Goal: Task Accomplishment & Management: Complete application form

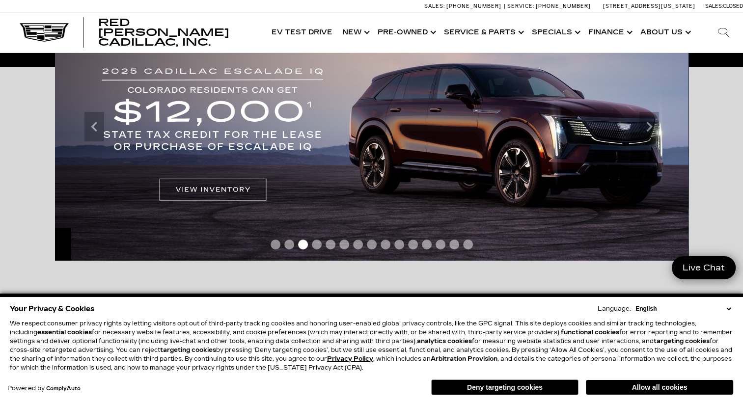
scroll to position [246, 0]
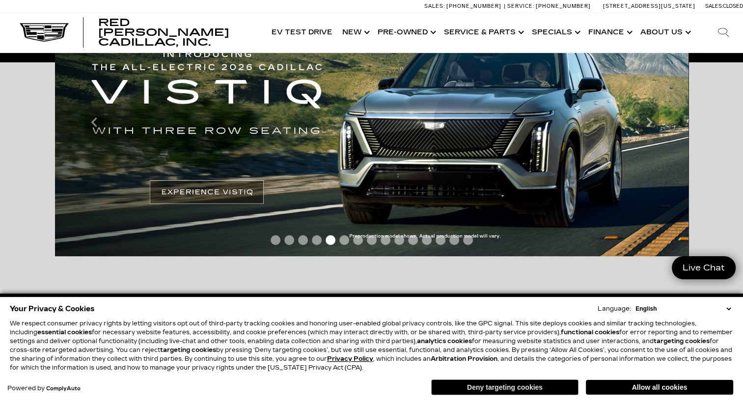
click at [555, 388] on button "Deny targeting cookies" at bounding box center [504, 388] width 147 height 16
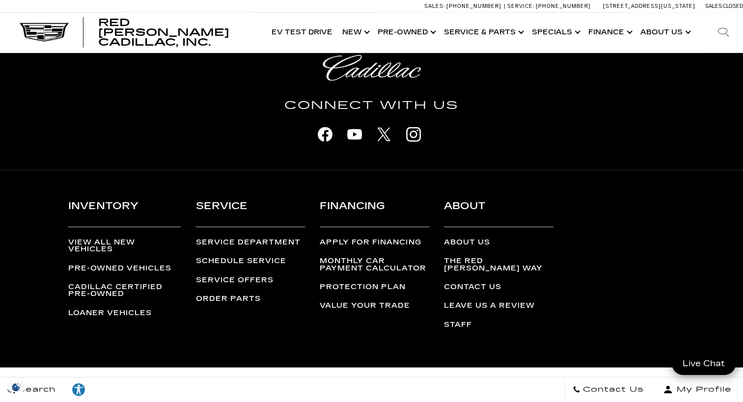
scroll to position [2555, 0]
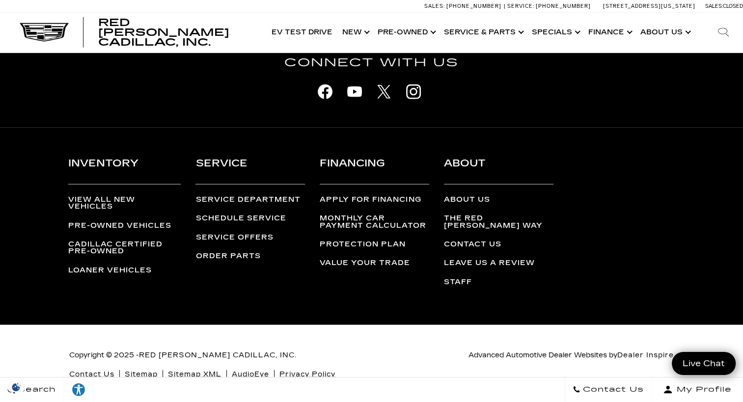
click at [235, 198] on link "Service Department" at bounding box center [248, 200] width 105 height 8
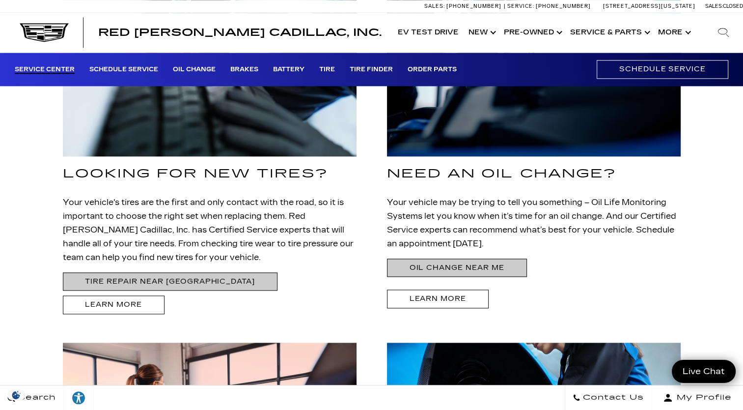
scroll to position [1229, 0]
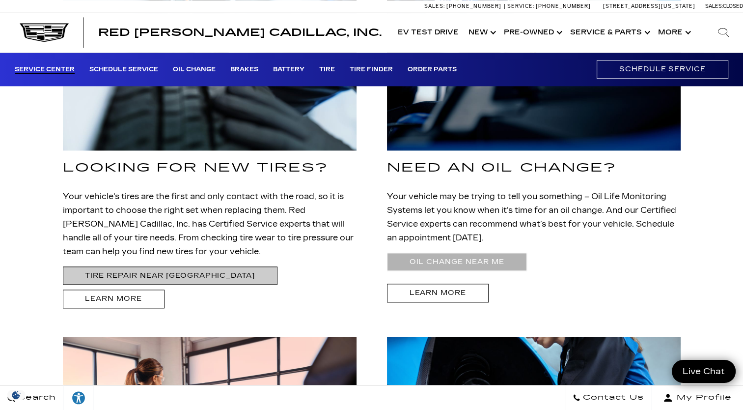
click at [434, 253] on link "Oil Change near Me" at bounding box center [457, 262] width 140 height 18
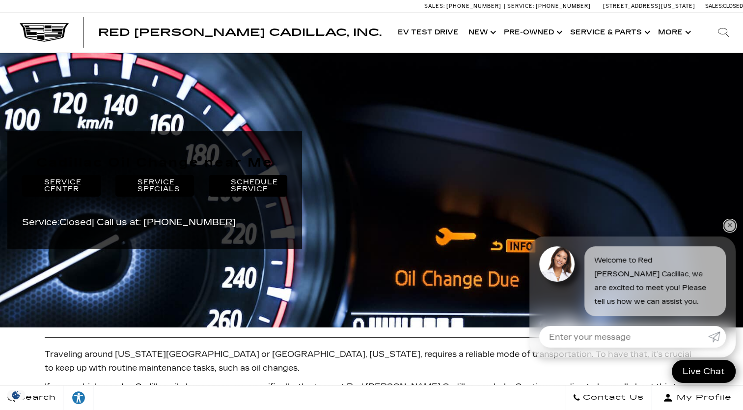
click at [731, 223] on link "✕" at bounding box center [730, 226] width 12 height 12
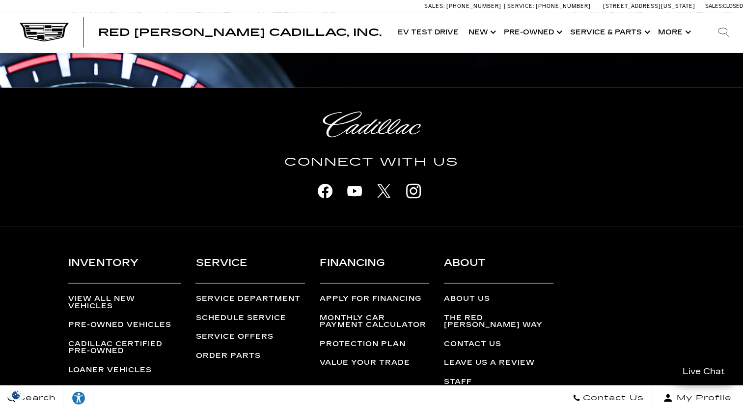
scroll to position [2015, 0]
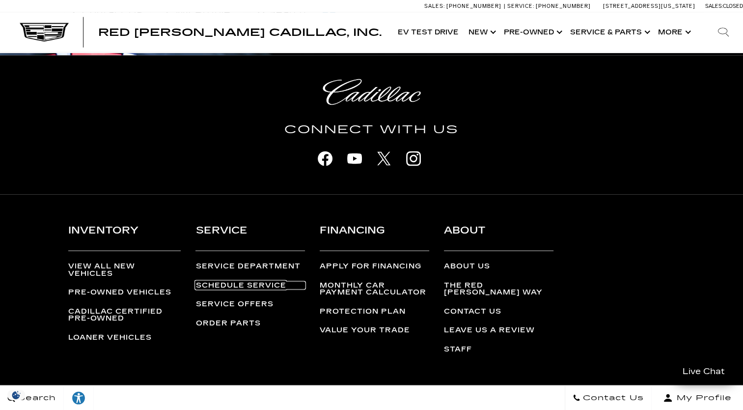
click at [222, 282] on link "Schedule Service" at bounding box center [251, 285] width 110 height 7
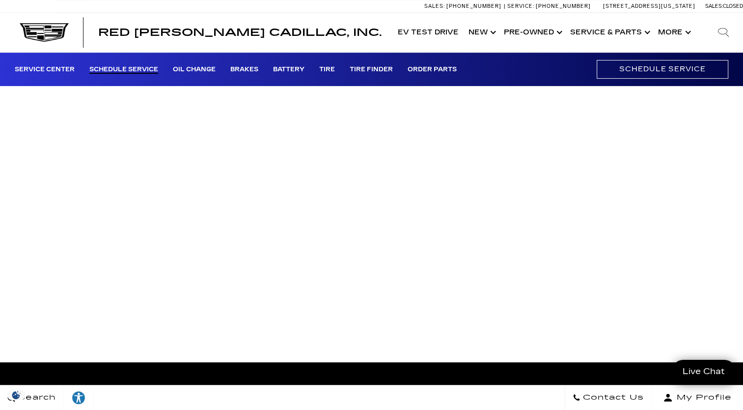
scroll to position [223, 0]
